Goal: Task Accomplishment & Management: Use online tool/utility

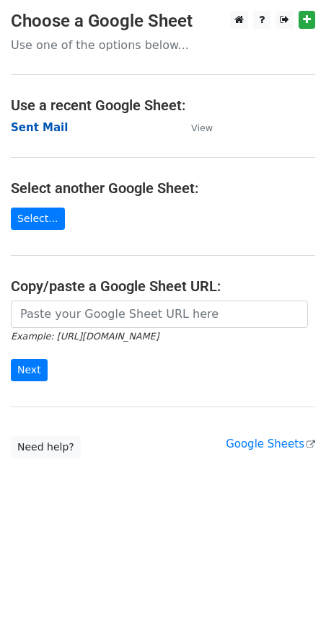
click at [37, 131] on strong "Sent Mail" at bounding box center [39, 127] width 57 height 13
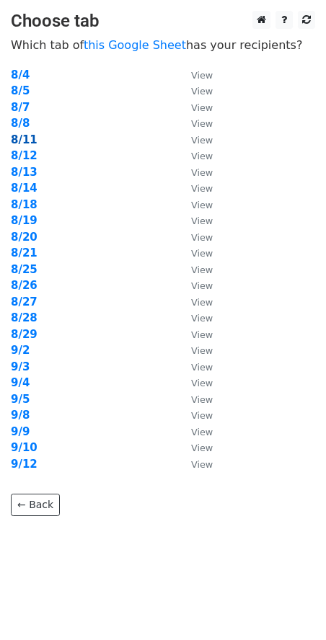
click at [30, 139] on strong "8/11" at bounding box center [24, 139] width 27 height 13
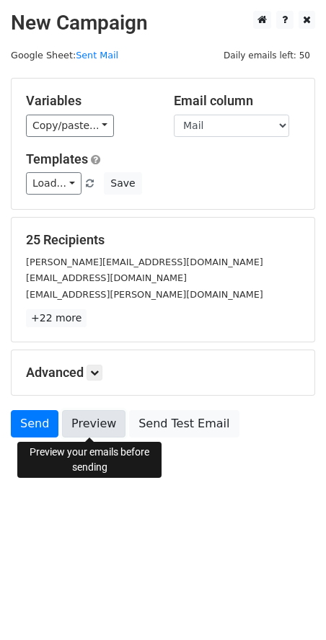
click at [97, 424] on link "Preview" at bounding box center [93, 423] width 63 height 27
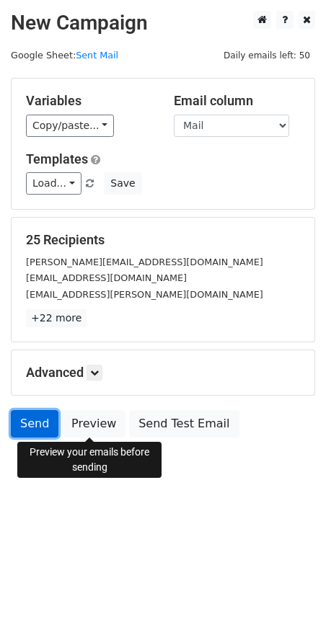
click at [26, 417] on link "Send" at bounding box center [35, 423] width 48 height 27
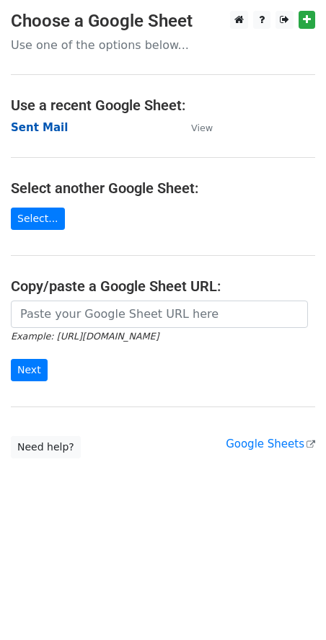
click at [35, 130] on strong "Sent Mail" at bounding box center [39, 127] width 57 height 13
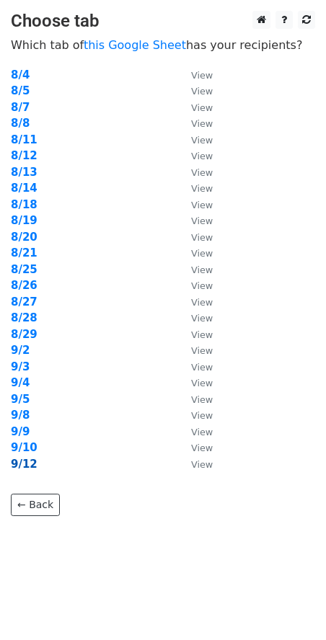
click at [20, 466] on strong "9/12" at bounding box center [24, 464] width 27 height 13
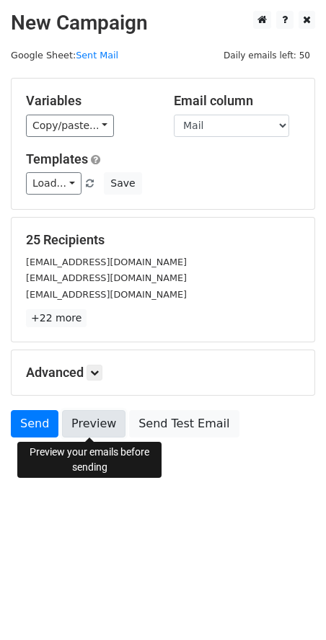
click at [86, 426] on link "Preview" at bounding box center [93, 423] width 63 height 27
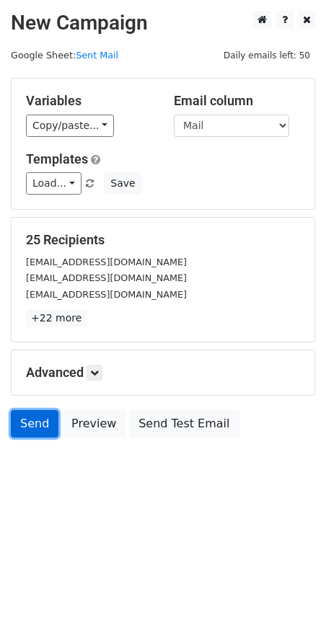
click at [22, 422] on link "Send" at bounding box center [35, 423] width 48 height 27
